Goal: Transaction & Acquisition: Purchase product/service

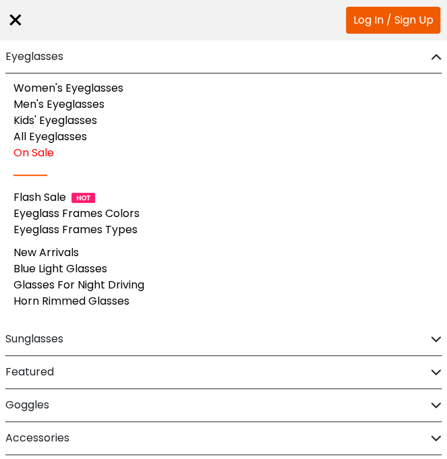
click at [54, 107] on link "Men's Eyeglasses" at bounding box center [58, 104] width 91 height 16
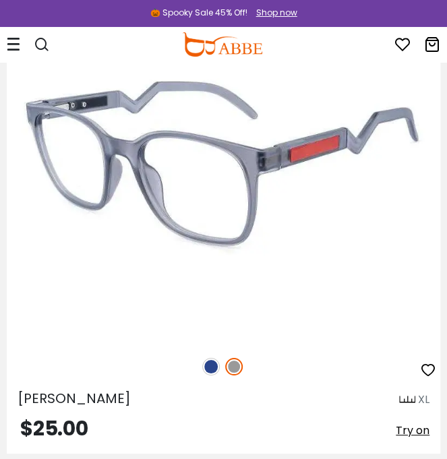
scroll to position [1135, 0]
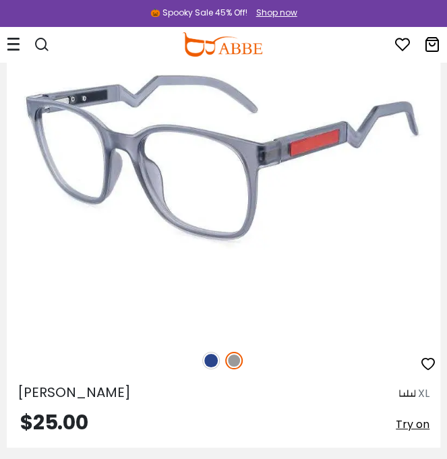
click at [147, 205] on img at bounding box center [224, 157] width 434 height 362
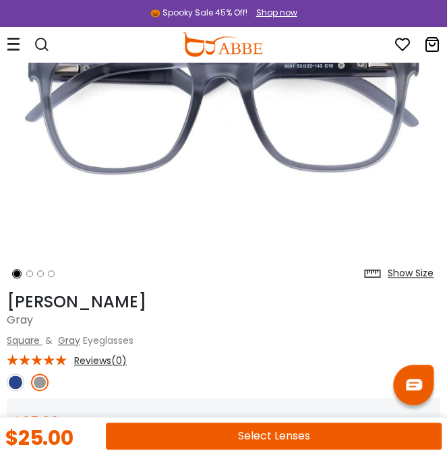
scroll to position [190, 0]
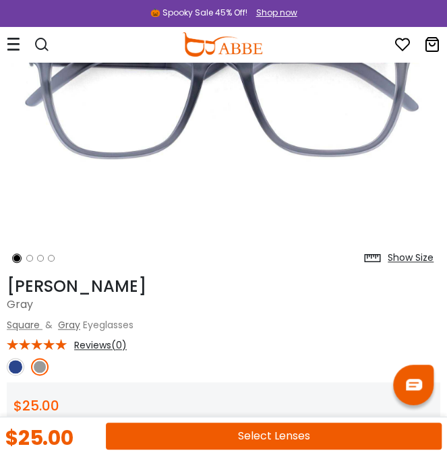
click at [16, 368] on img at bounding box center [16, 367] width 18 height 18
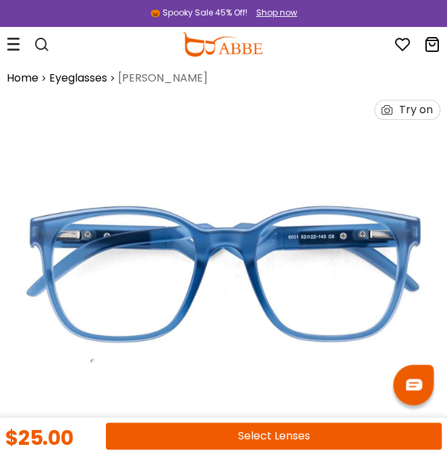
scroll to position [0, 0]
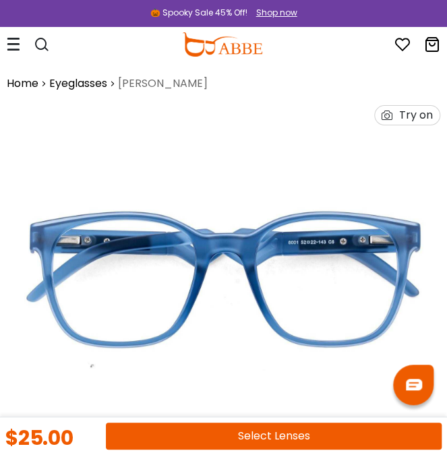
click at [20, 49] on icon at bounding box center [13, 44] width 13 height 14
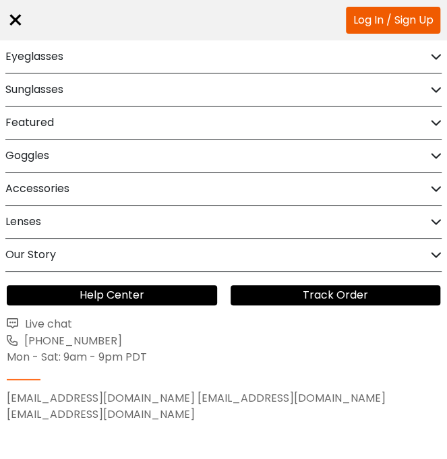
click at [52, 53] on h2 "Eyeglasses" at bounding box center [34, 56] width 58 height 32
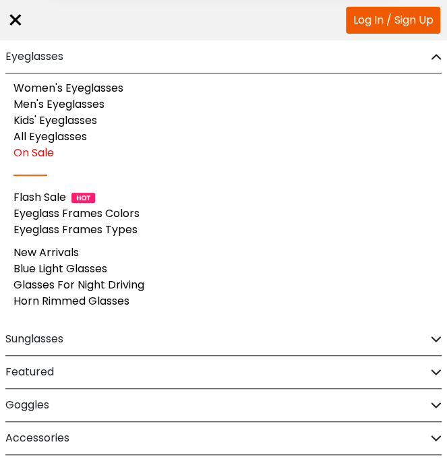
click at [44, 106] on div "Subscribe to our notifications for the latest news and updates. You can disable…" at bounding box center [223, 60] width 447 height 120
click at [233, 91] on button "Later" at bounding box center [251, 87] width 61 height 34
click at [92, 107] on link "Men's Eyeglasses" at bounding box center [58, 104] width 91 height 16
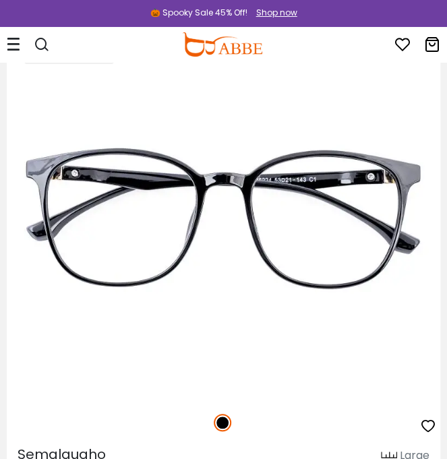
scroll to position [4873, 0]
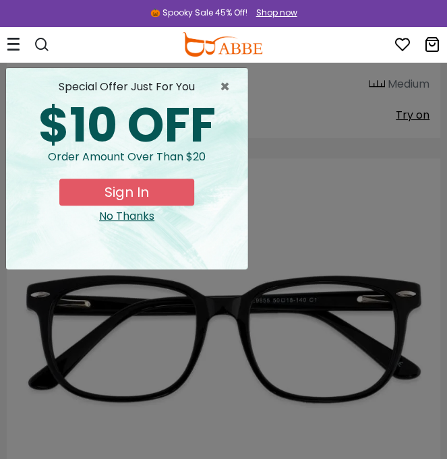
click at [215, 82] on div "special offer just for you" at bounding box center [127, 87] width 220 height 16
click at [225, 83] on span "×" at bounding box center [228, 87] width 17 height 16
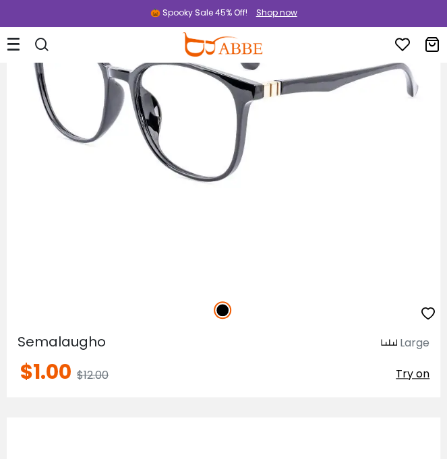
scroll to position [4082, 0]
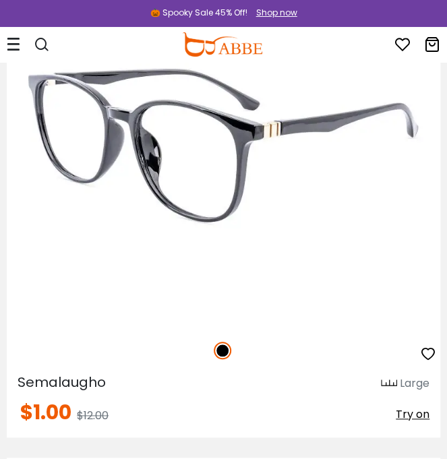
click at [233, 175] on img at bounding box center [224, 147] width 434 height 362
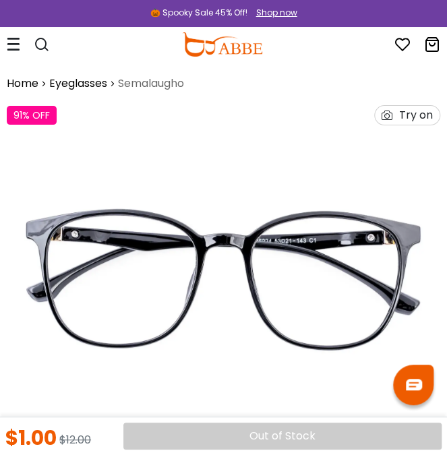
click at [33, 167] on img at bounding box center [224, 279] width 434 height 362
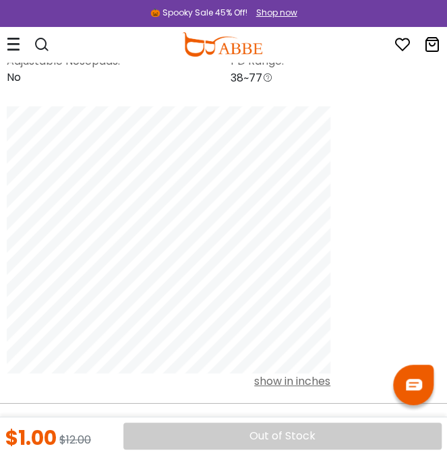
scroll to position [293, 0]
